Goal: Task Accomplishment & Management: Use online tool/utility

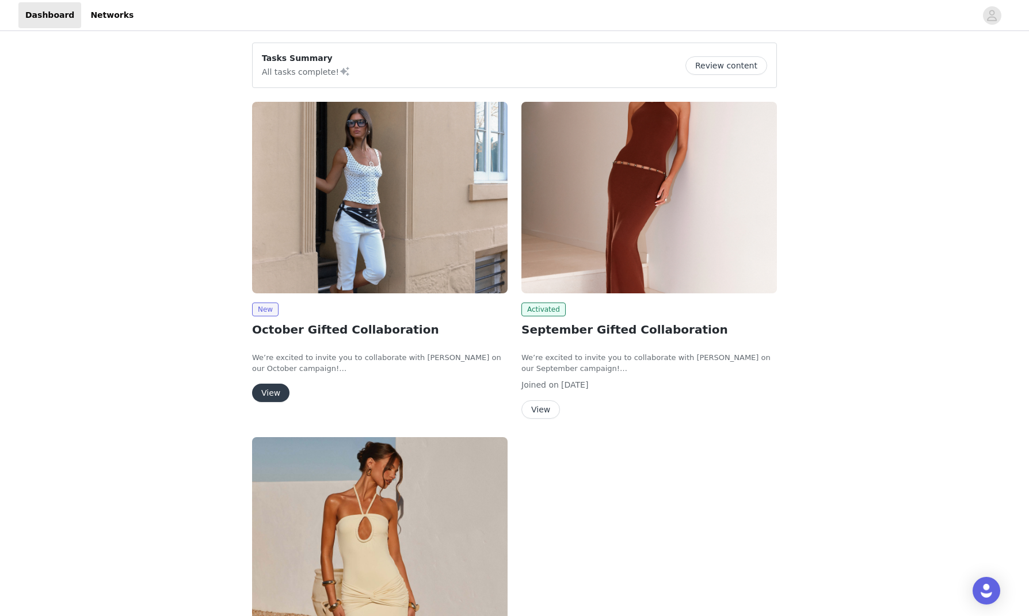
click at [265, 391] on button "View" at bounding box center [270, 393] width 37 height 18
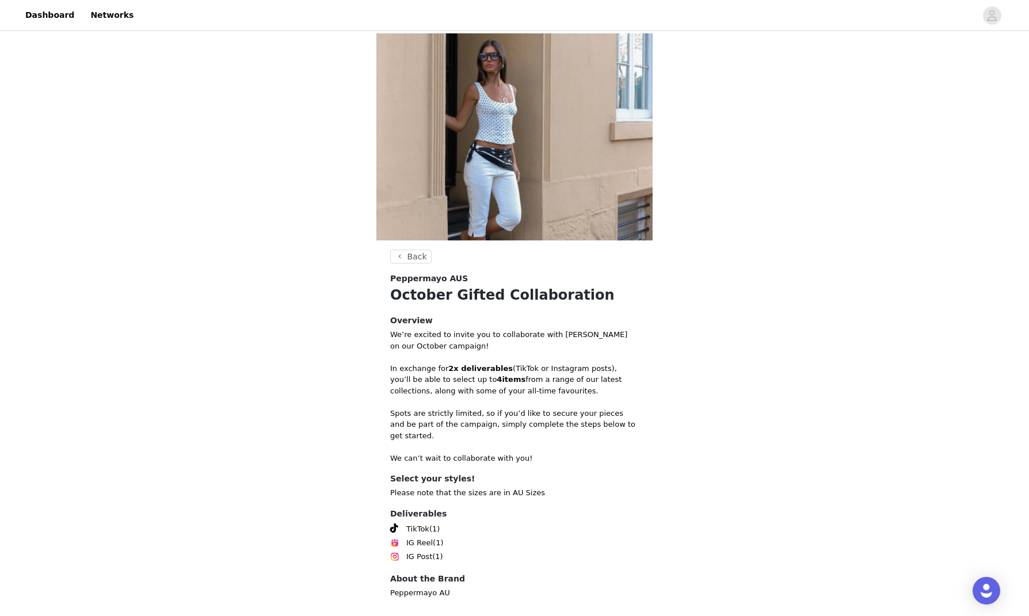
scroll to position [49, 0]
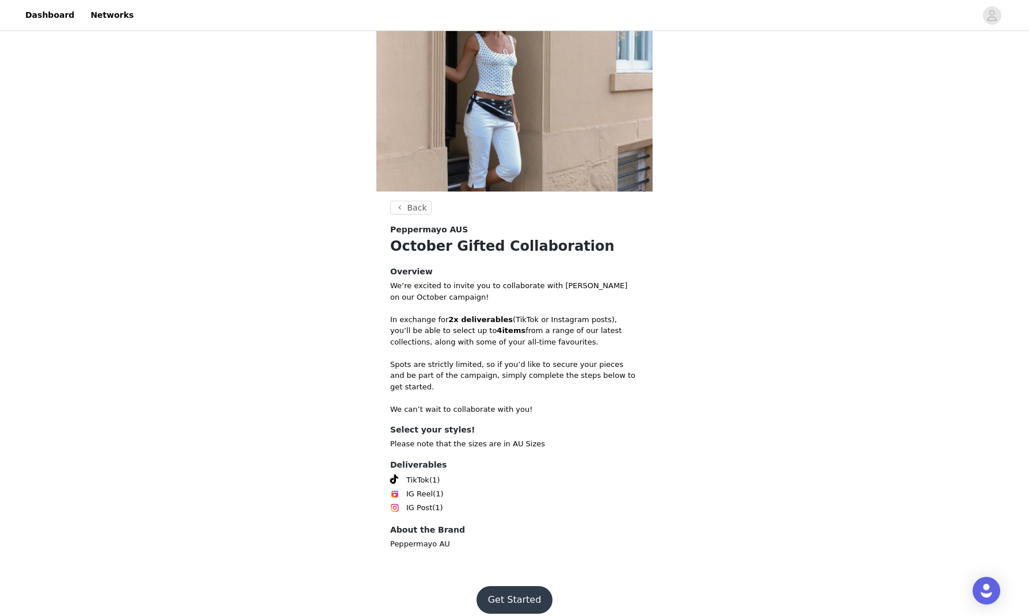
click at [528, 410] on button "Get Started" at bounding box center [515, 600] width 77 height 28
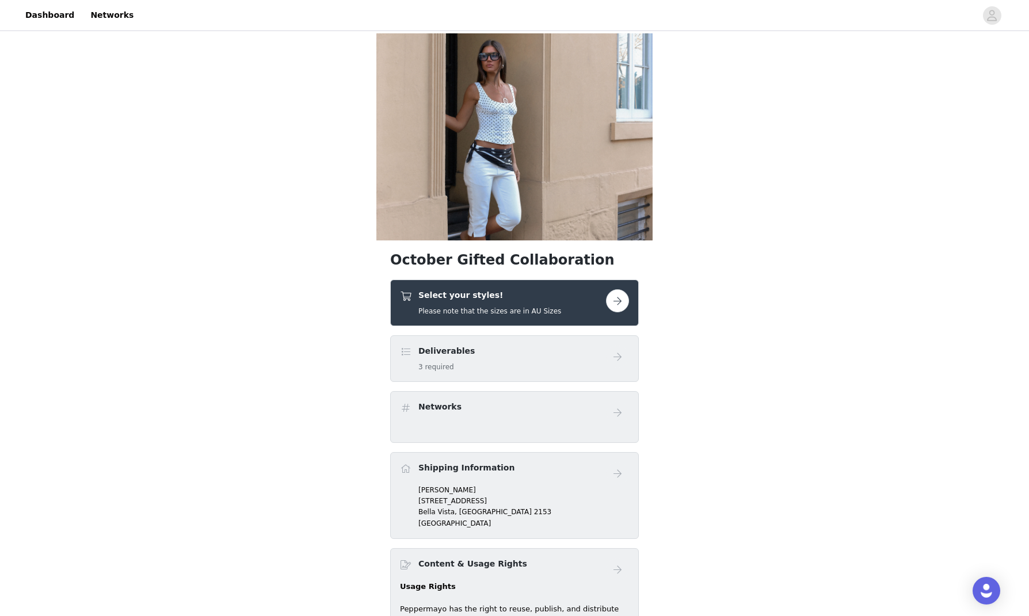
scroll to position [7, 0]
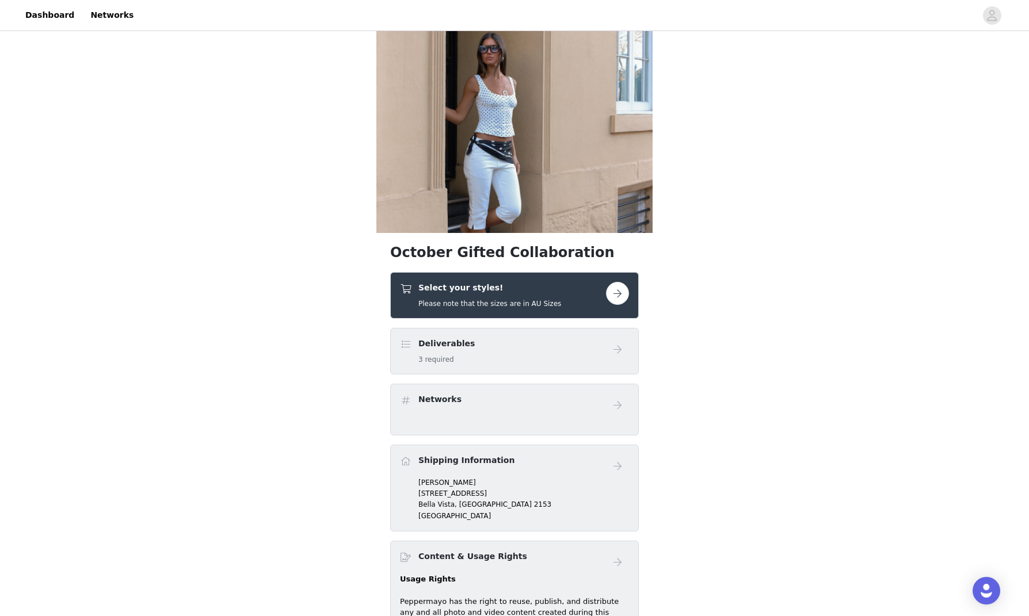
click at [617, 289] on button "button" at bounding box center [617, 293] width 23 height 23
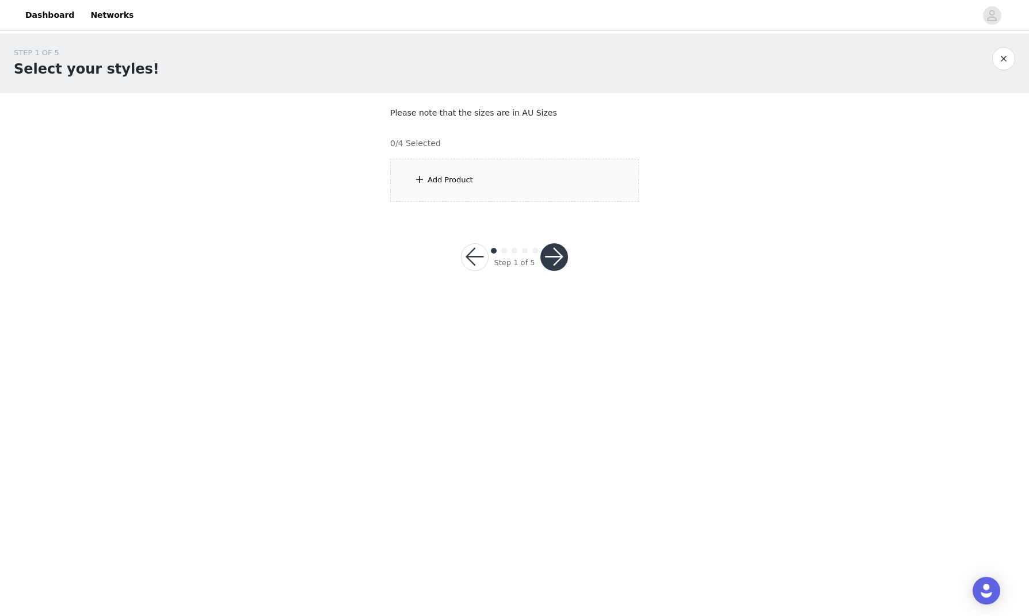
click at [522, 181] on div "Add Product" at bounding box center [514, 180] width 249 height 43
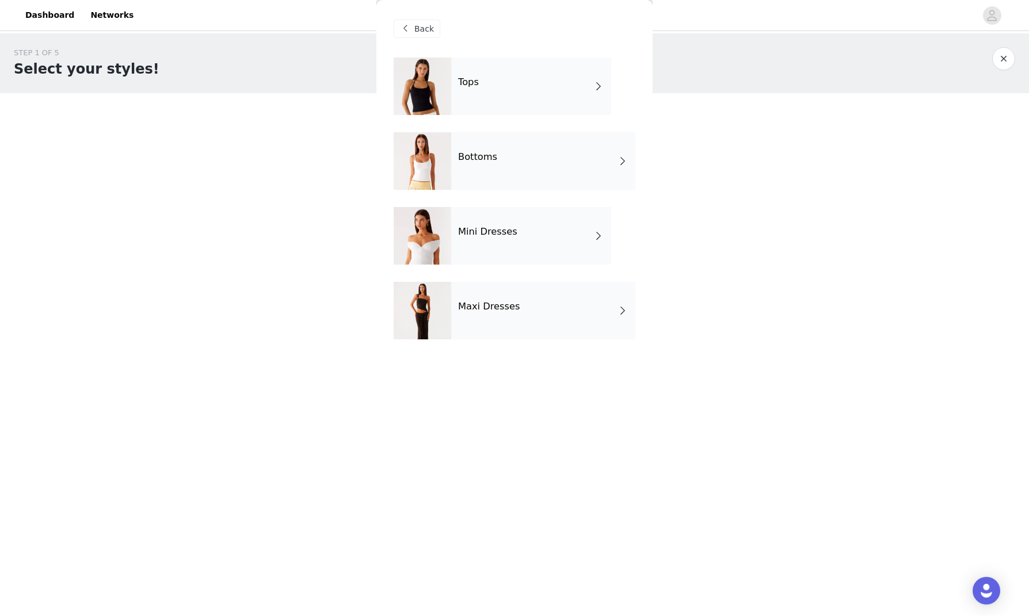
click at [503, 308] on h4 "Maxi Dresses" at bounding box center [489, 307] width 62 height 10
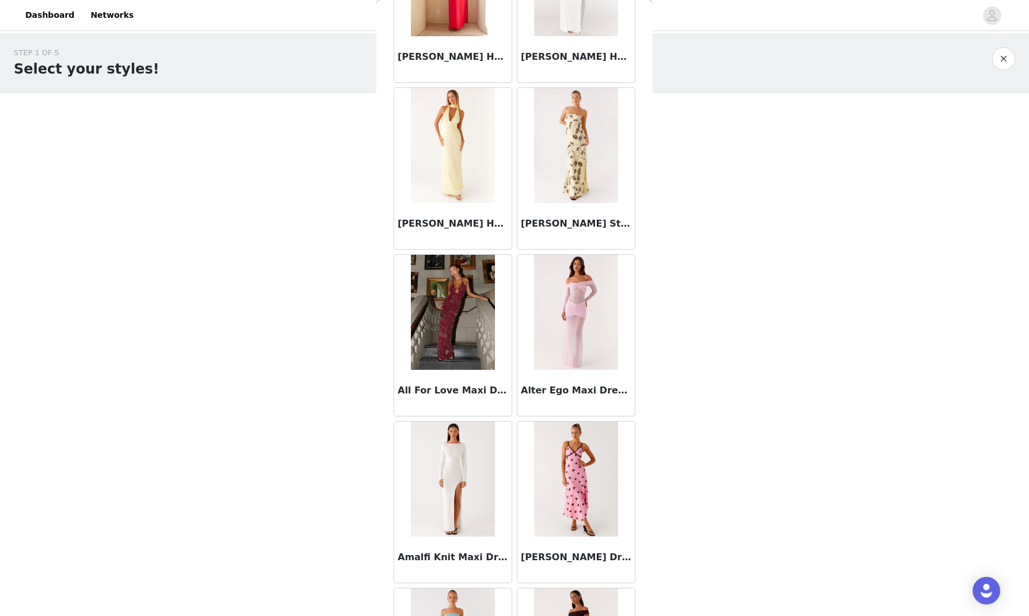
scroll to position [1141, 0]
